Goal: Transaction & Acquisition: Purchase product/service

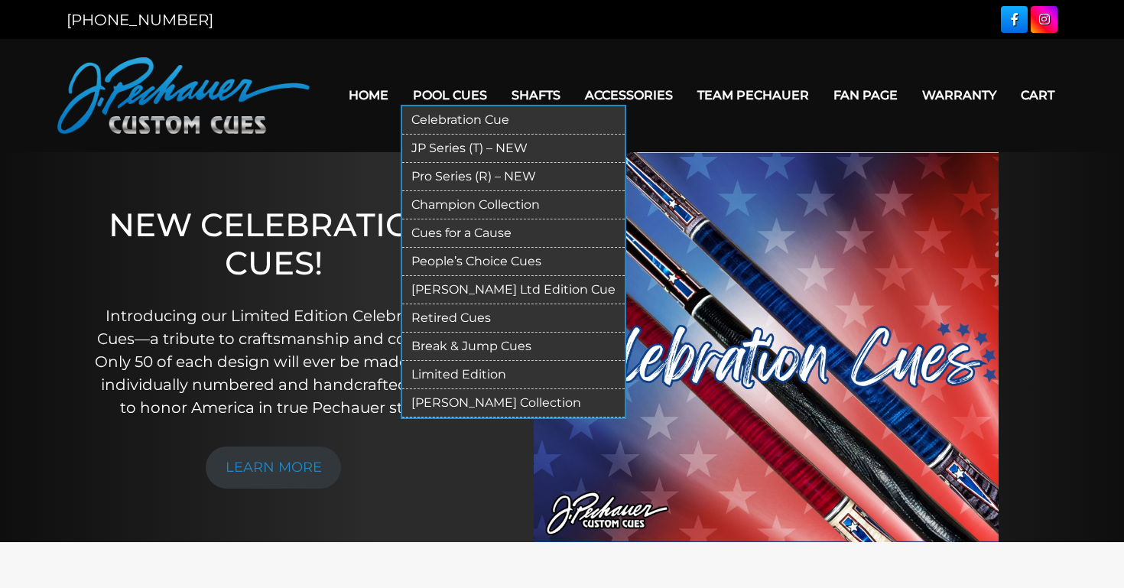
click at [452, 147] on link "JP Series (T) – NEW" at bounding box center [513, 149] width 223 height 28
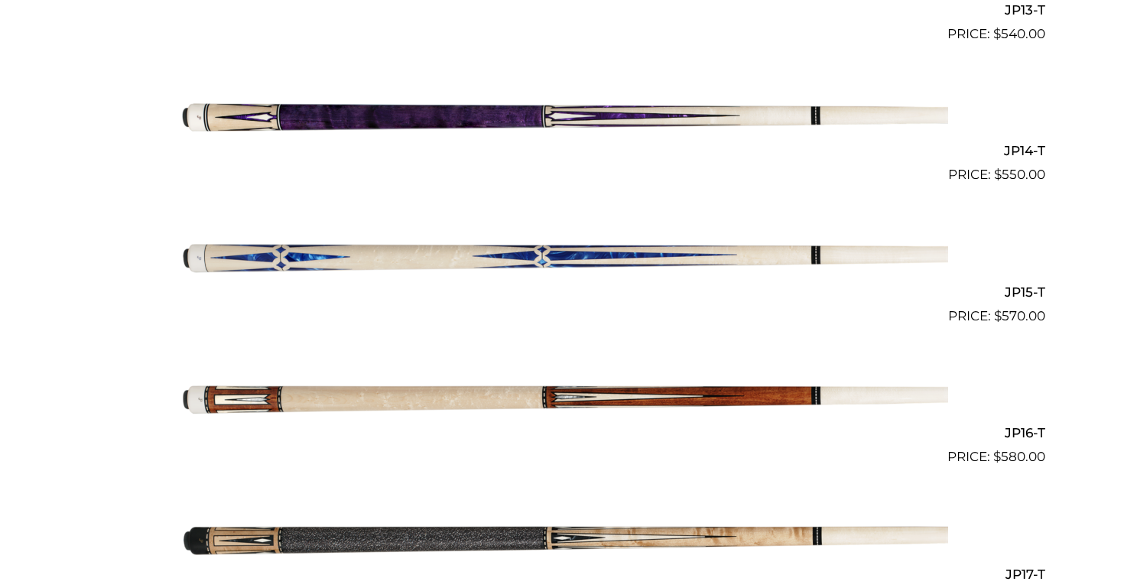
scroll to position [2034, 0]
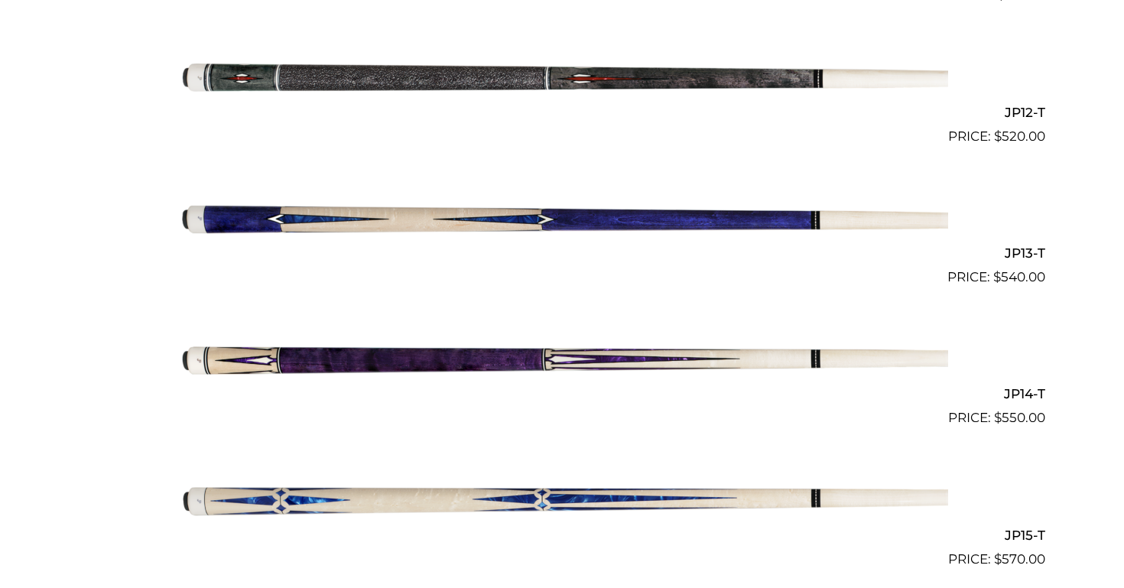
click at [746, 357] on img at bounding box center [562, 358] width 772 height 128
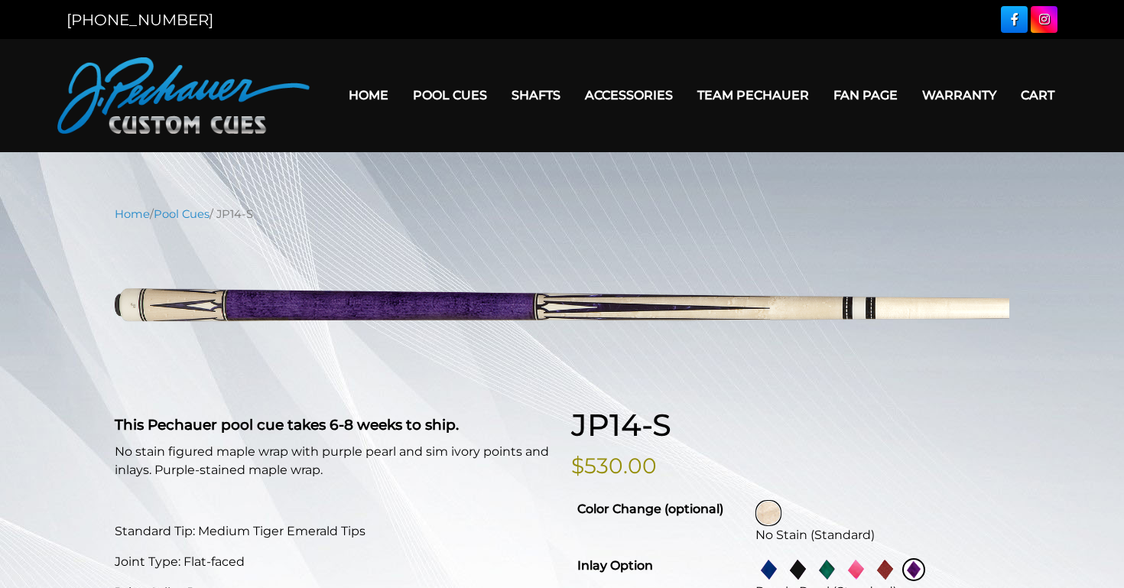
select select "********"
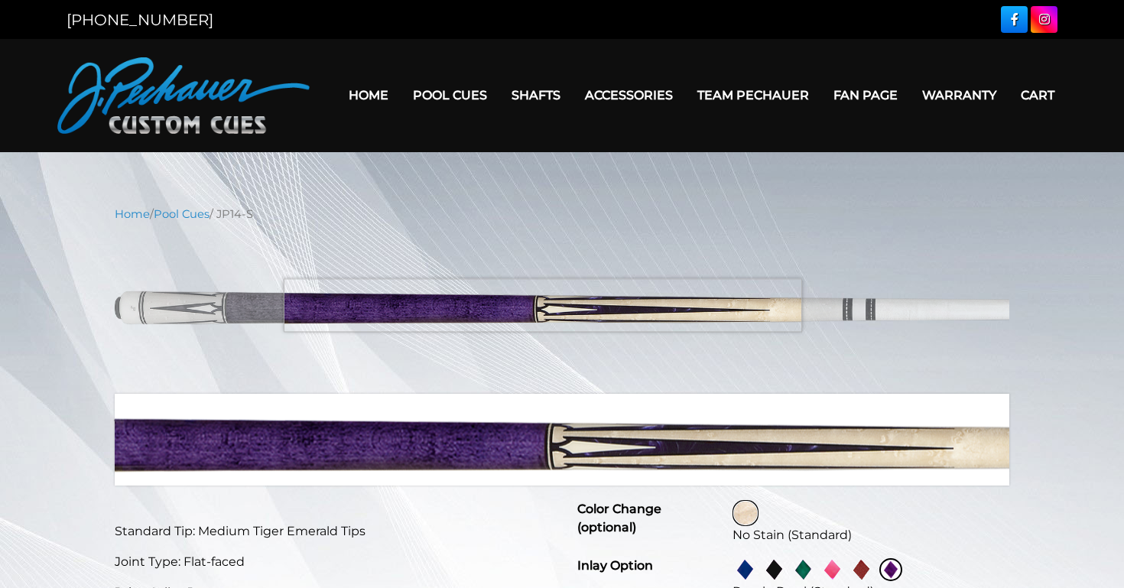
click at [543, 305] on img at bounding box center [562, 308] width 895 height 149
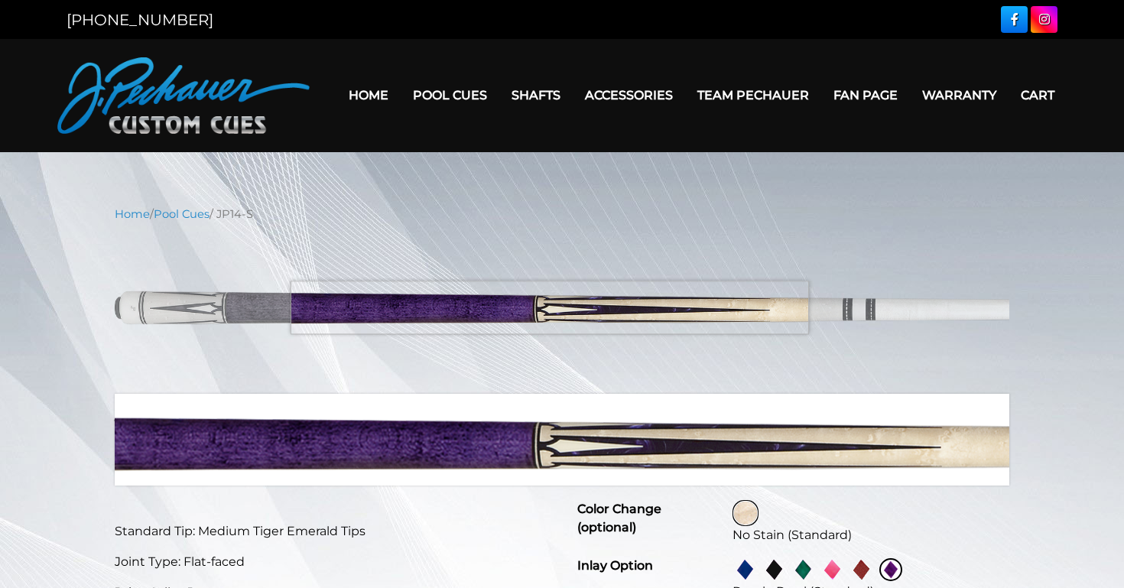
click at [550, 307] on img at bounding box center [562, 308] width 895 height 149
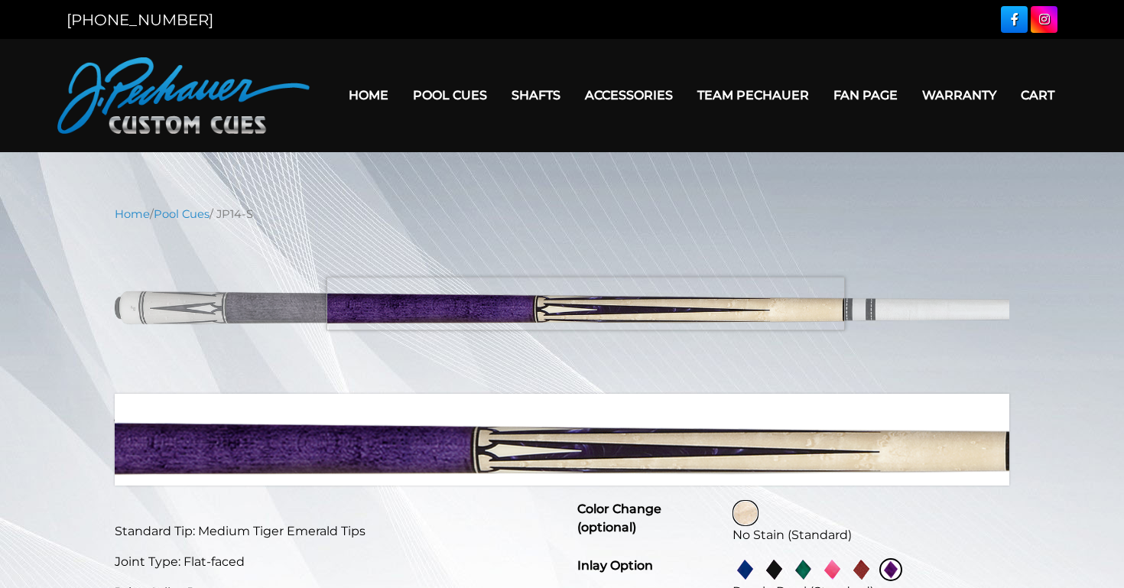
click at [586, 304] on img at bounding box center [562, 308] width 895 height 149
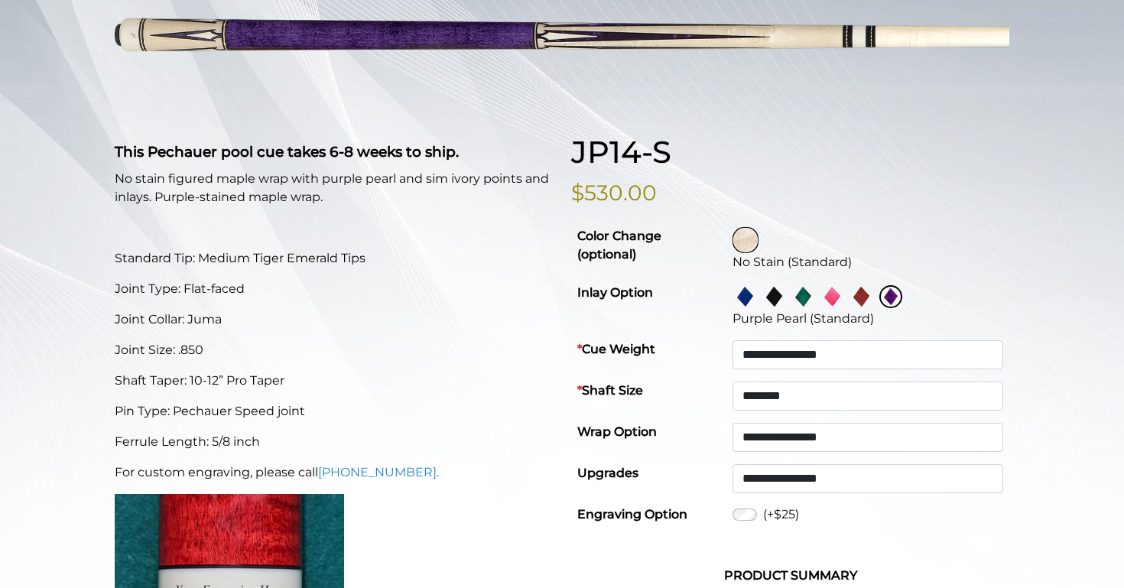
scroll to position [275, 0]
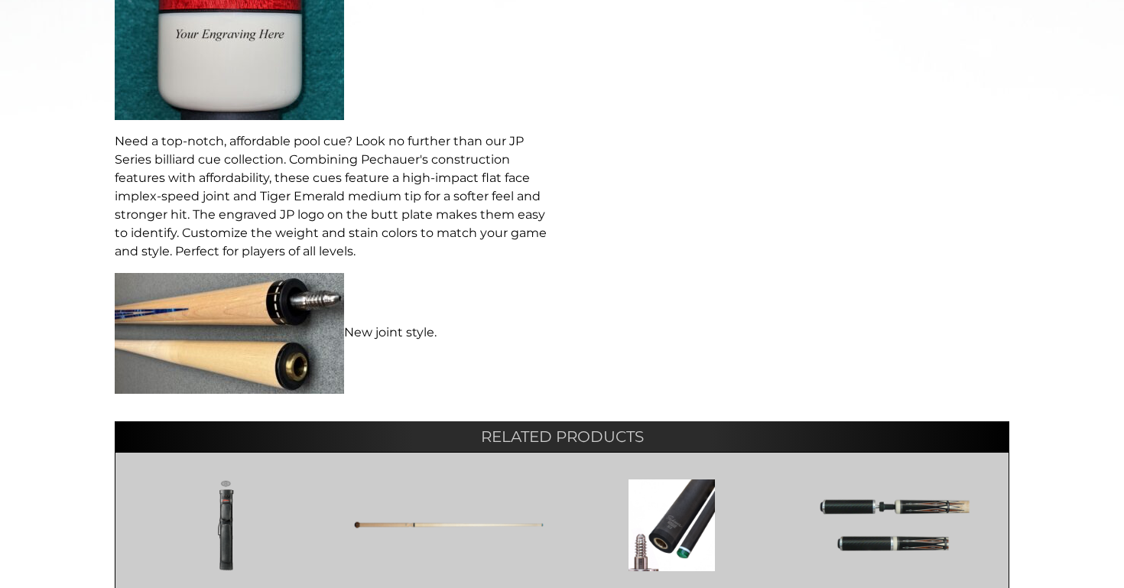
scroll to position [1014, 0]
